Goal: Check status: Check status

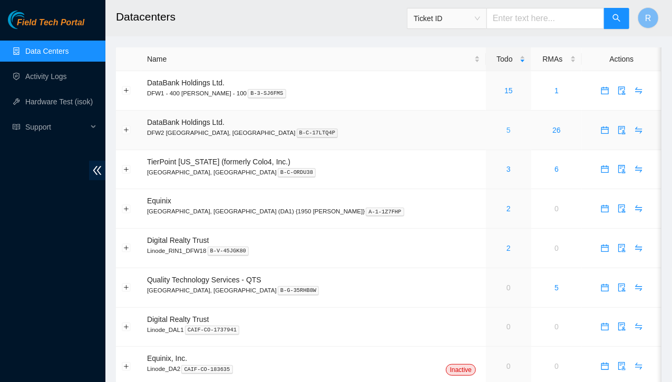
click at [507, 131] on link "5" at bounding box center [509, 130] width 4 height 8
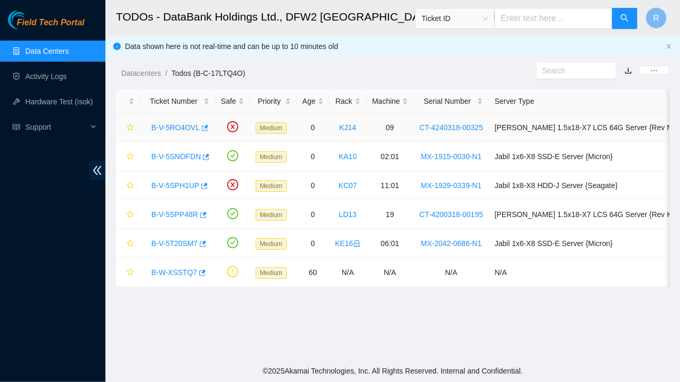
drag, startPoint x: 185, startPoint y: 126, endPoint x: 169, endPoint y: 125, distance: 15.3
click at [169, 125] on link "B-V-5RO4OVL" at bounding box center [175, 127] width 48 height 8
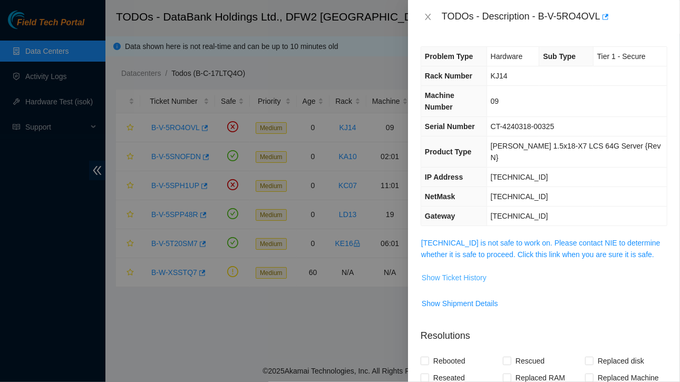
drag, startPoint x: 467, startPoint y: 255, endPoint x: 458, endPoint y: 255, distance: 9.0
click at [458, 272] on span "Show Ticket History" at bounding box center [454, 278] width 65 height 12
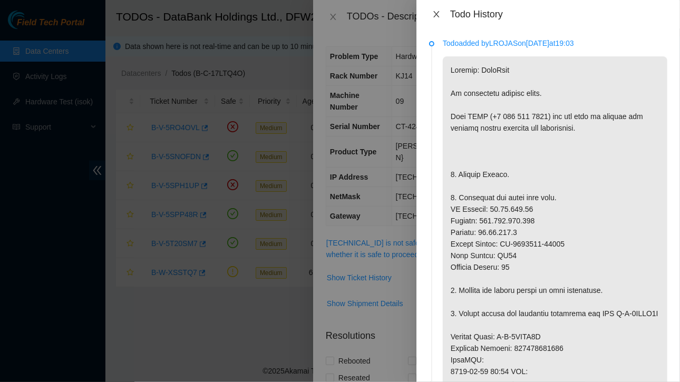
click at [438, 15] on icon "close" at bounding box center [436, 14] width 8 height 8
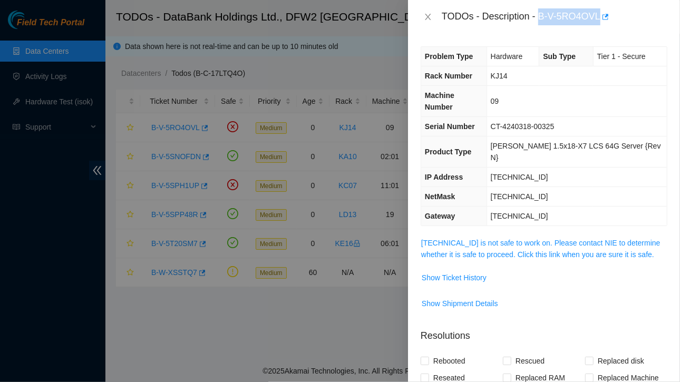
drag, startPoint x: 541, startPoint y: 12, endPoint x: 627, endPoint y: 2, distance: 86.5
click at [627, 2] on div "TODOs - Description - B-V-5RO4OVL" at bounding box center [544, 17] width 272 height 34
copy div "B-V-5RO4OVL"
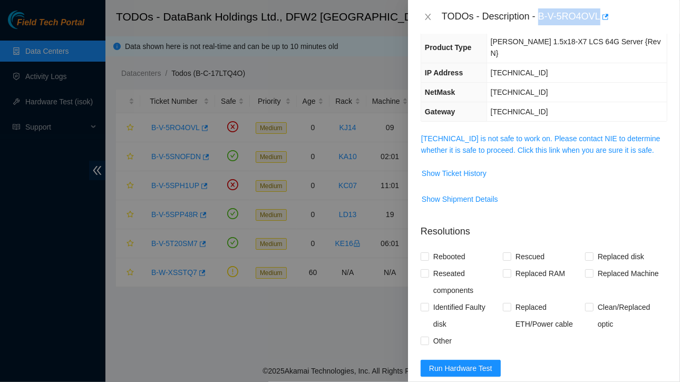
scroll to position [185, 0]
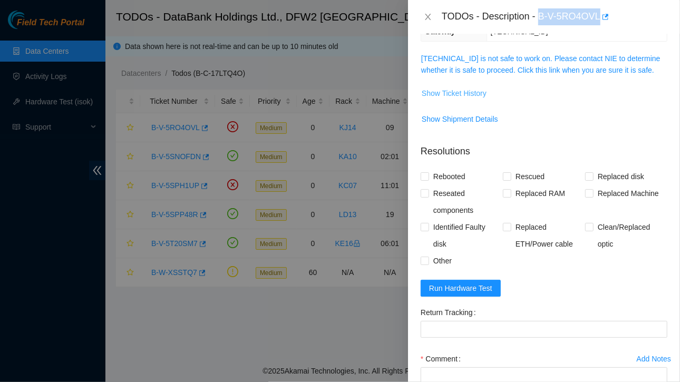
click at [466, 88] on span "Show Ticket History" at bounding box center [454, 94] width 65 height 12
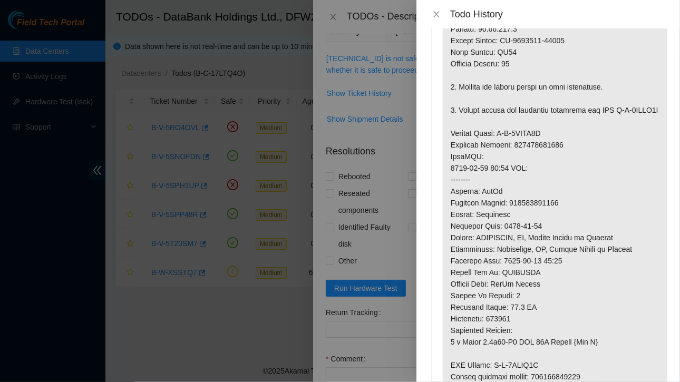
scroll to position [0, 0]
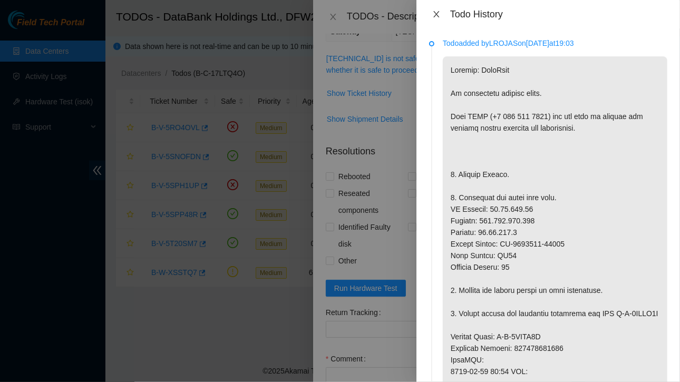
click at [437, 14] on icon "close" at bounding box center [436, 14] width 6 height 6
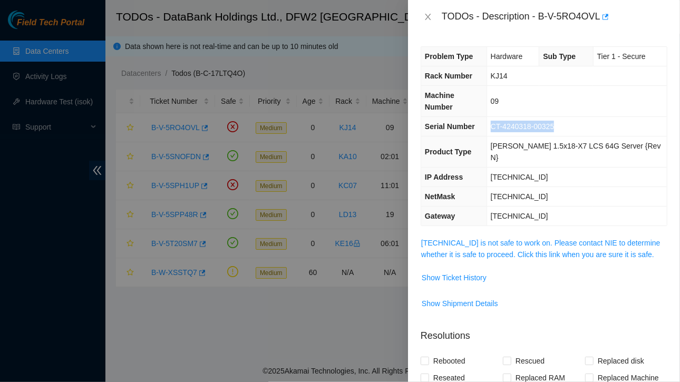
drag, startPoint x: 503, startPoint y: 111, endPoint x: 572, endPoint y: 114, distance: 69.1
click at [572, 117] on td "CT-4240318-00325" at bounding box center [577, 127] width 180 height 20
copy span "CT-4240318-00325"
click at [471, 272] on span "Show Ticket History" at bounding box center [454, 278] width 65 height 12
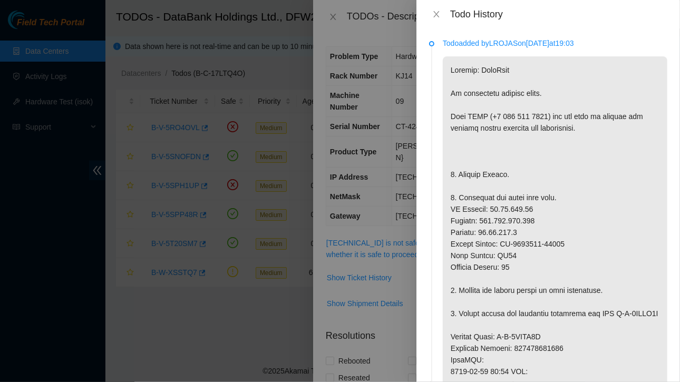
drag, startPoint x: 501, startPoint y: 246, endPoint x: 550, endPoint y: 250, distance: 49.2
drag, startPoint x: 550, startPoint y: 250, endPoint x: 576, endPoint y: 237, distance: 29.2
click at [576, 237] on p at bounding box center [555, 354] width 225 height 596
drag, startPoint x: 503, startPoint y: 244, endPoint x: 564, endPoint y: 242, distance: 60.6
click at [564, 242] on p at bounding box center [555, 354] width 225 height 596
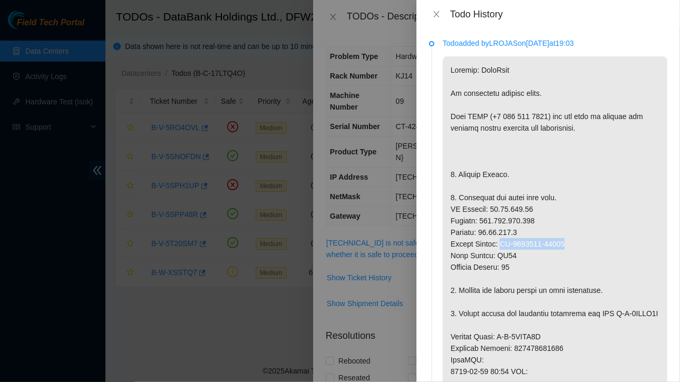
copy p "CT-4200108-00217"
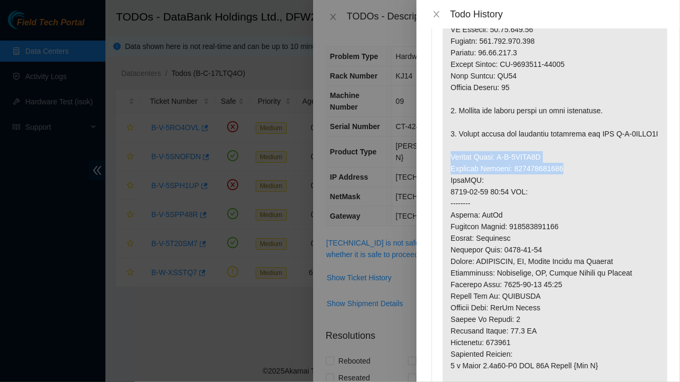
drag, startPoint x: 452, startPoint y: 168, endPoint x: 568, endPoint y: 178, distance: 116.4
click at [568, 178] on p at bounding box center [555, 175] width 225 height 596
copy p "Service Order: B-V-5RTYK8K Tracking Numbers: 417328420824"
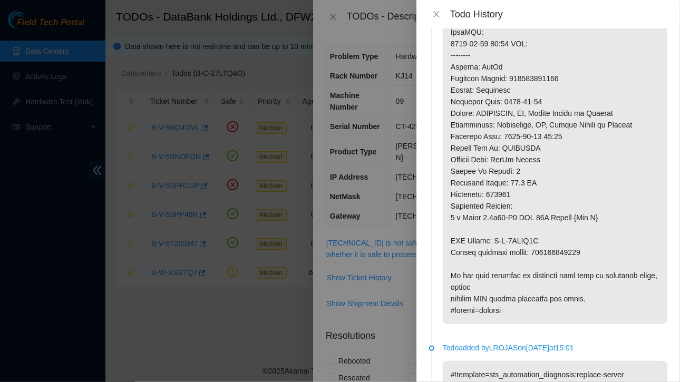
scroll to position [409, 0]
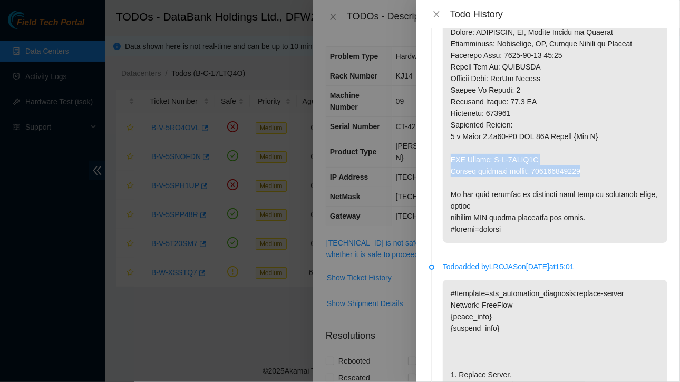
drag, startPoint x: 452, startPoint y: 168, endPoint x: 587, endPoint y: 187, distance: 136.8
copy p "RMA Return: B-V-5RTYK8T Return tracking number: 417328420835"
click at [440, 12] on icon "close" at bounding box center [436, 14] width 8 height 8
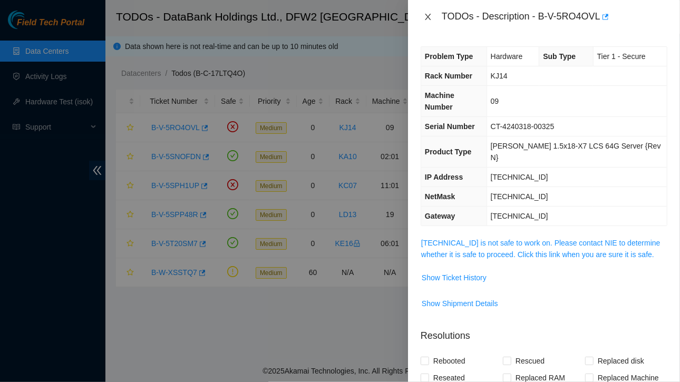
click at [426, 13] on icon "close" at bounding box center [428, 17] width 8 height 8
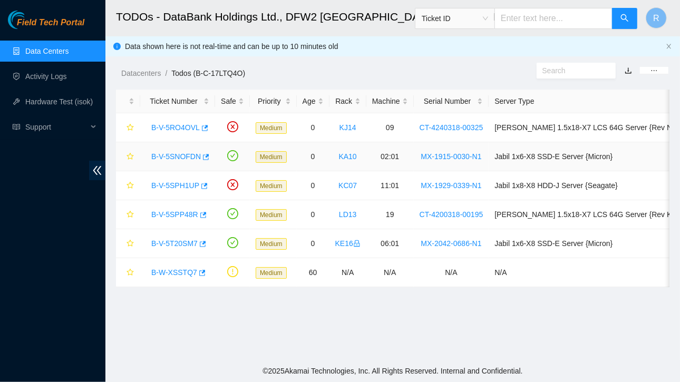
click at [180, 155] on link "B-V-5SNOFDN" at bounding box center [176, 156] width 50 height 8
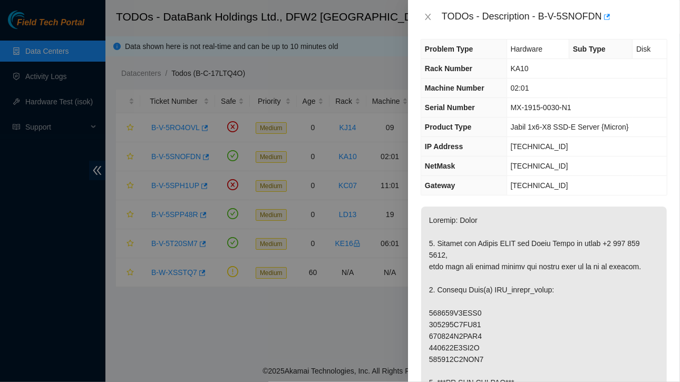
scroll to position [9, 0]
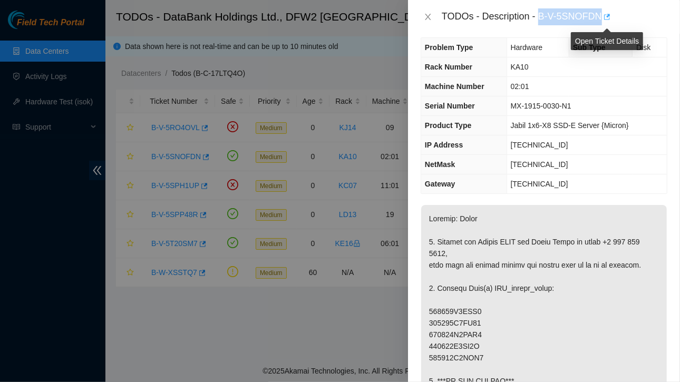
drag, startPoint x: 540, startPoint y: 14, endPoint x: 606, endPoint y: 16, distance: 65.9
click at [606, 16] on div "TODOs - Description - B-V-5SNOFDN" at bounding box center [555, 16] width 226 height 17
copy div "B-V-5SNOFDN"
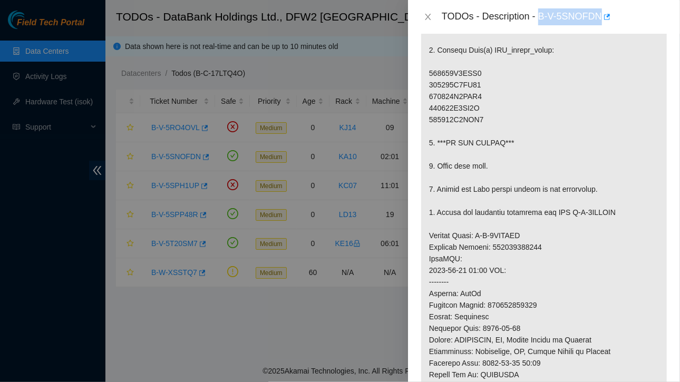
scroll to position [269, 0]
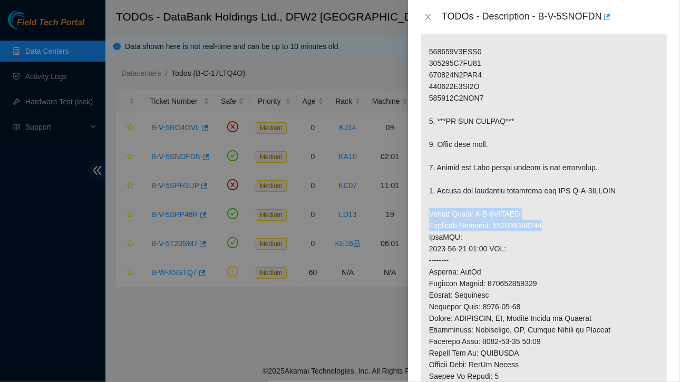
drag, startPoint x: 425, startPoint y: 209, endPoint x: 548, endPoint y: 222, distance: 123.0
click at [548, 222] on p at bounding box center [544, 231] width 246 height 573
copy p "Service Order: B-V-5SRYPSF Tracking Numbers: 463470041014"
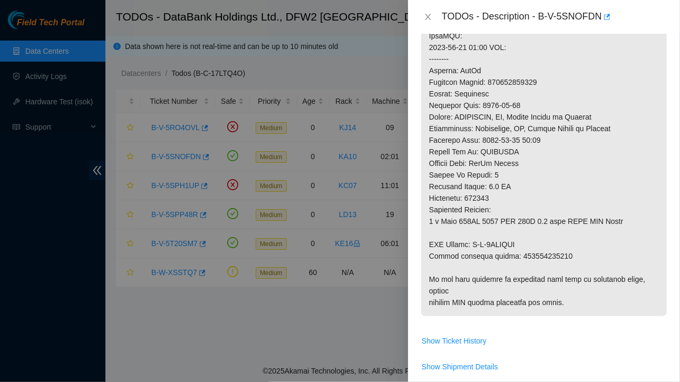
scroll to position [481, 0]
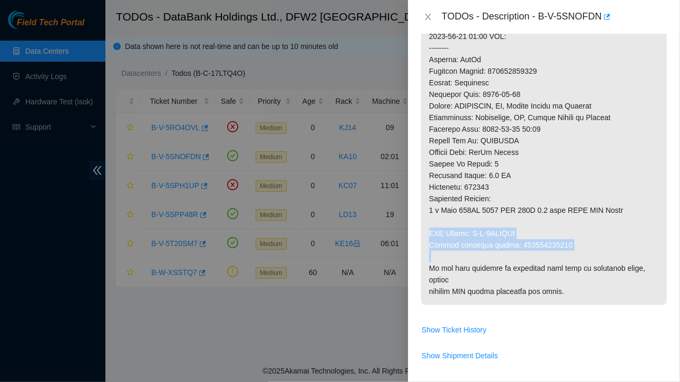
drag, startPoint x: 429, startPoint y: 228, endPoint x: 566, endPoint y: 251, distance: 138.9
click at [566, 251] on p at bounding box center [544, 19] width 246 height 573
copy p "RMA Return: B-V-5SRYPSO Return tracking number: 463470041025"
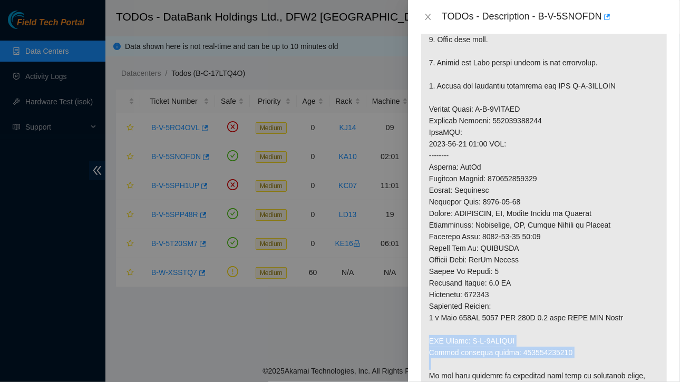
scroll to position [374, 0]
click at [426, 13] on icon "close" at bounding box center [428, 17] width 8 height 8
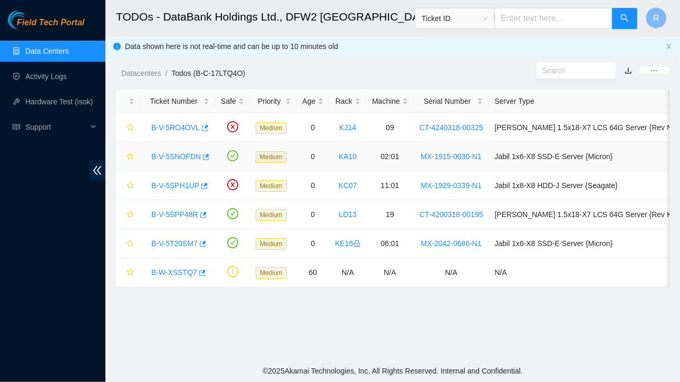
scroll to position [311, 0]
click at [173, 186] on link "B-V-5SPH1UP" at bounding box center [175, 185] width 48 height 8
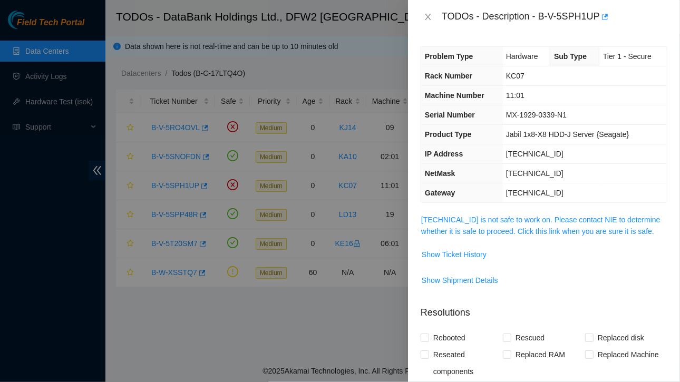
scroll to position [1, 0]
click at [459, 255] on span "Show Ticket History" at bounding box center [454, 254] width 65 height 12
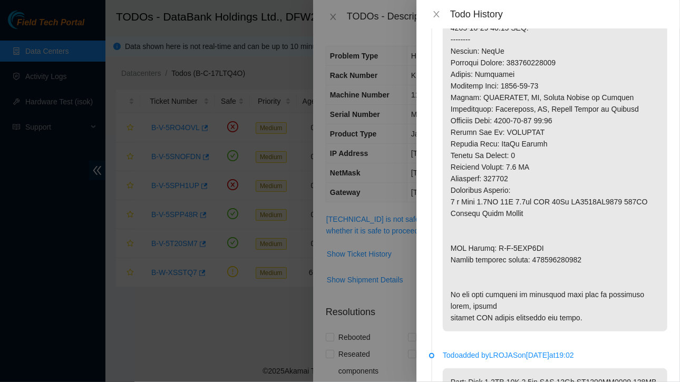
scroll to position [270, 0]
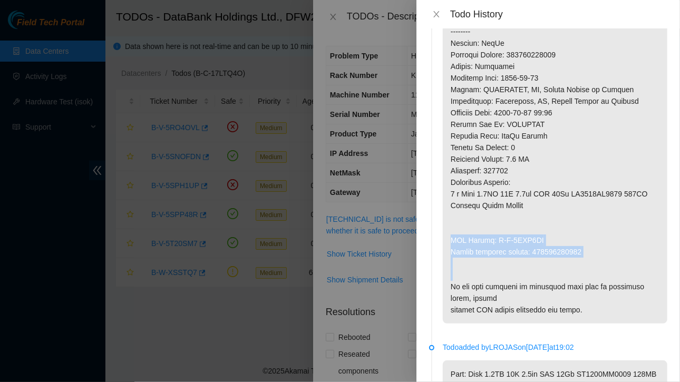
drag, startPoint x: 450, startPoint y: 239, endPoint x: 591, endPoint y: 260, distance: 143.4
click at [591, 260] on p at bounding box center [555, 55] width 225 height 538
copy p "RMA Return: B-V-5SQT5MW Return tracking number: 463470040625"
click at [437, 14] on icon "close" at bounding box center [436, 14] width 6 height 6
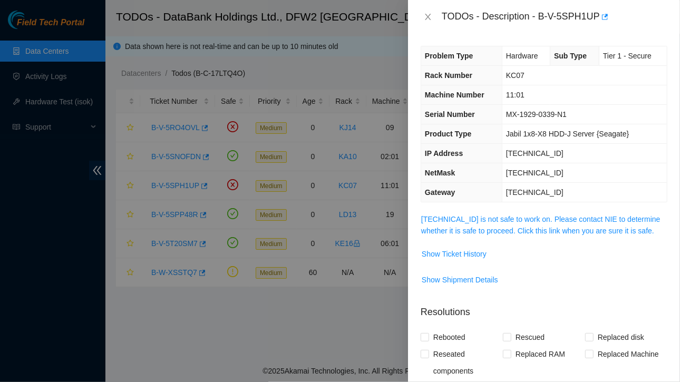
click at [589, 166] on td "[TECHNICAL_ID]" at bounding box center [584, 173] width 165 height 20
drag, startPoint x: 540, startPoint y: 16, endPoint x: 598, endPoint y: 20, distance: 57.6
click at [598, 20] on div "TODOs - Description - B-V-5SPH1UP" at bounding box center [555, 16] width 226 height 17
copy div "B-V-5SPH1UP"
click at [426, 14] on icon "close" at bounding box center [428, 17] width 6 height 6
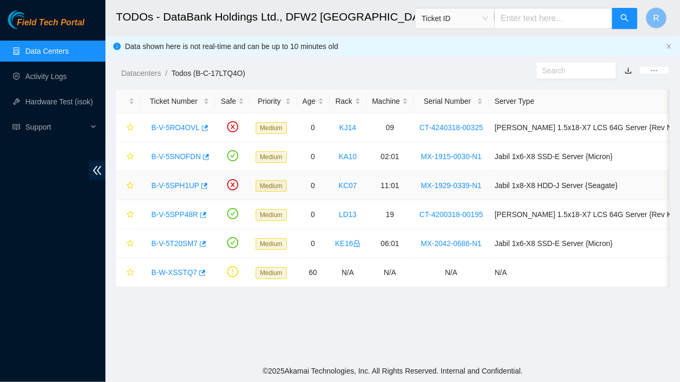
click at [173, 183] on link "B-V-5SPH1UP" at bounding box center [175, 185] width 48 height 8
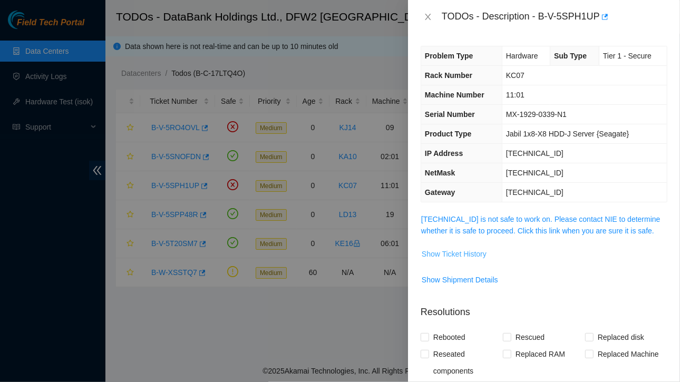
click at [469, 250] on span "Show Ticket History" at bounding box center [454, 254] width 65 height 12
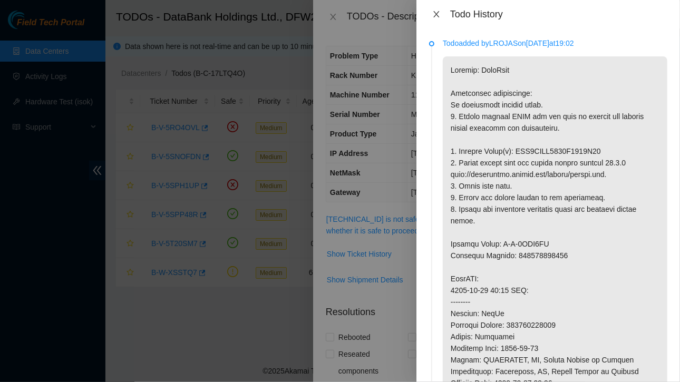
click at [436, 16] on icon "close" at bounding box center [436, 14] width 8 height 8
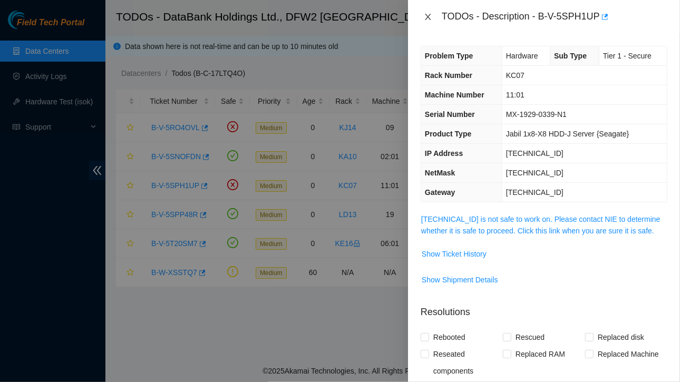
click at [426, 18] on icon "close" at bounding box center [428, 17] width 6 height 6
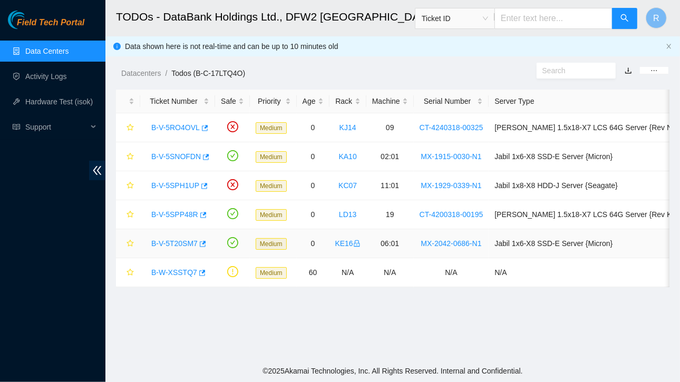
click at [171, 242] on link "B-V-5T20SM7" at bounding box center [174, 243] width 46 height 8
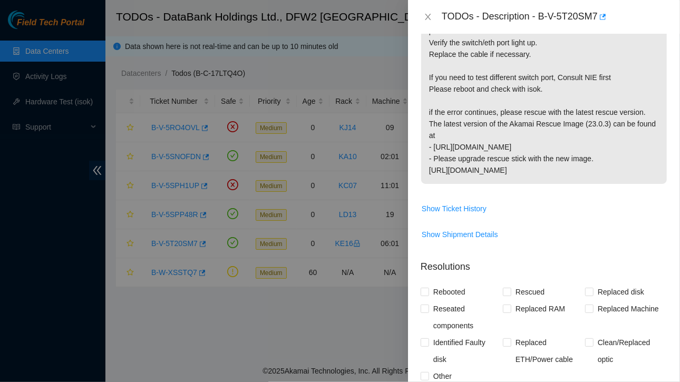
scroll to position [0, 0]
